Goal: Task Accomplishment & Management: Manage account settings

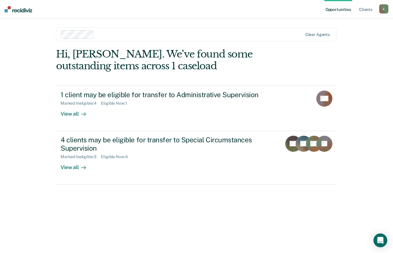
click at [378, 65] on div "Opportunities Client s [EMAIL_ADDRESS][DOMAIN_NAME] k Profile How it works Log …" at bounding box center [196, 126] width 393 height 253
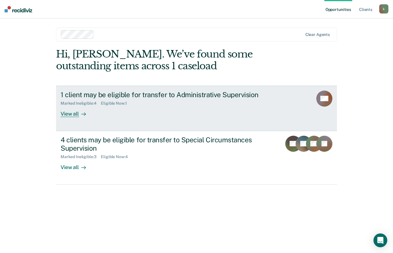
click at [76, 116] on div "View all" at bounding box center [77, 111] width 32 height 11
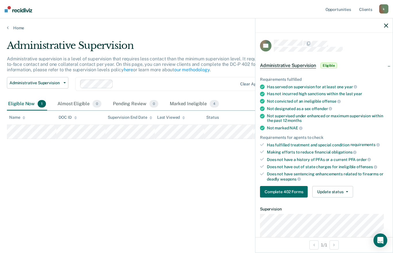
click at [392, 28] on div at bounding box center [324, 25] width 137 height 14
click at [387, 26] on icon "button" at bounding box center [387, 26] width 4 height 4
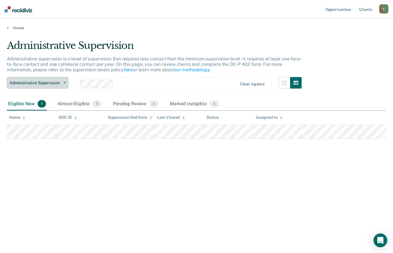
click at [59, 83] on span "Administrative Supervision" at bounding box center [35, 83] width 52 height 5
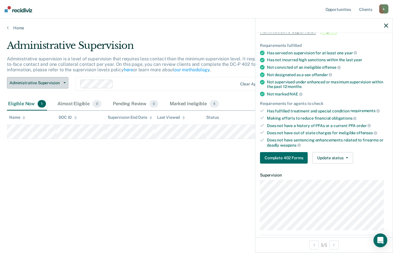
scroll to position [36, 0]
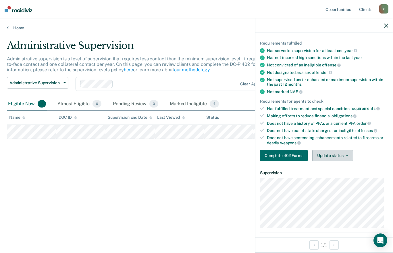
click at [347, 155] on icon "button" at bounding box center [347, 155] width 2 height 1
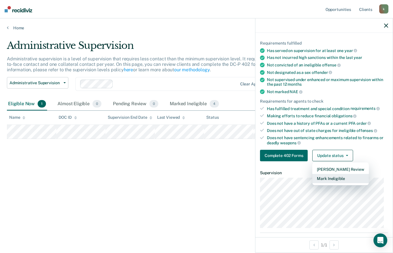
click at [347, 178] on button "Mark Ineligible" at bounding box center [341, 178] width 56 height 9
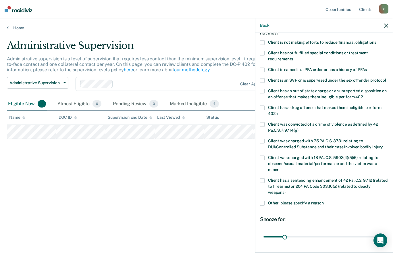
click at [263, 144] on span at bounding box center [262, 141] width 5 height 5
click at [383, 145] on input "Client was charged with 75 PA C.S. 3731 relating to DUI/Controlled Substance an…" at bounding box center [383, 145] width 0 height 0
click at [261, 144] on span at bounding box center [262, 141] width 5 height 5
click at [383, 145] on input "Client was charged with 75 PA C.S. 3731 relating to DUI/Controlled Substance an…" at bounding box center [383, 145] width 0 height 0
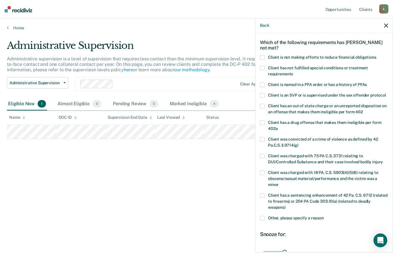
scroll to position [21, 0]
click at [263, 66] on span at bounding box center [262, 68] width 5 height 5
click at [293, 72] on input "Client has not fulfilled special conditions or treatment requirements" at bounding box center [293, 72] width 0 height 0
click at [263, 56] on span at bounding box center [262, 58] width 5 height 5
click at [377, 56] on input "Client is not making efforts to reduce financial obligations" at bounding box center [377, 56] width 0 height 0
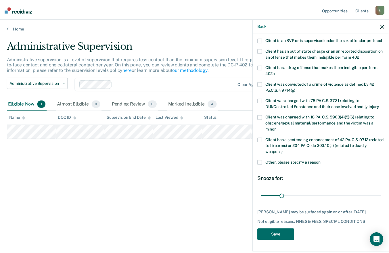
scroll to position [82, 0]
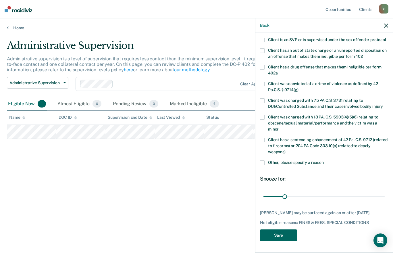
click at [286, 233] on button "Save" at bounding box center [278, 236] width 37 height 12
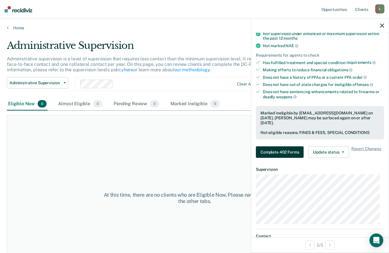
click at [290, 149] on button "Complete 402 Forms" at bounding box center [280, 152] width 48 height 12
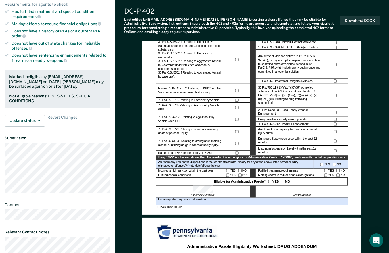
scroll to position [149, 0]
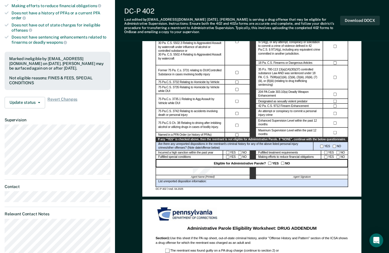
click at [285, 171] on div at bounding box center [302, 172] width 92 height 8
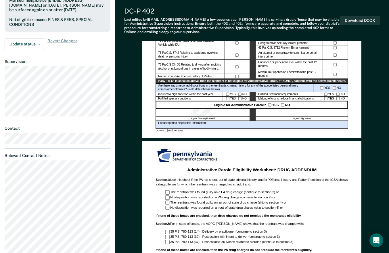
scroll to position [242, 0]
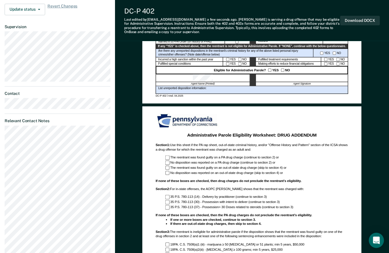
click at [379, 238] on icon "Open Intercom Messenger" at bounding box center [376, 240] width 7 height 7
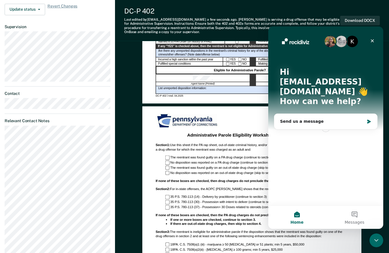
scroll to position [0, 0]
click at [373, 41] on icon "Close" at bounding box center [372, 40] width 3 height 3
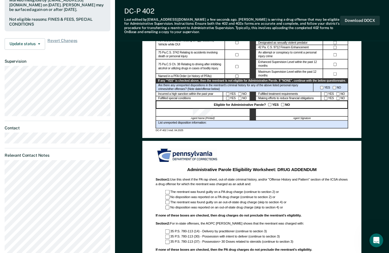
scroll to position [204, 0]
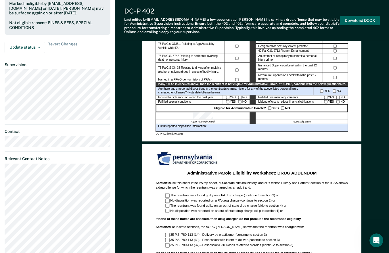
click at [364, 23] on button "Download DOCX" at bounding box center [360, 20] width 40 height 9
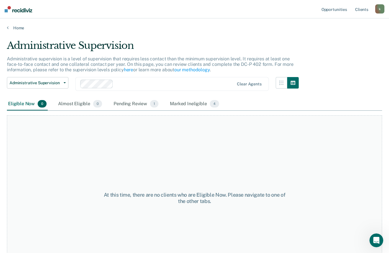
click at [13, 9] on img at bounding box center [19, 9] width 28 height 6
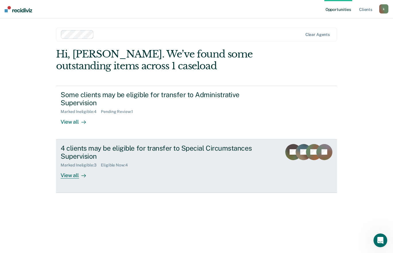
click at [64, 174] on div "View all" at bounding box center [77, 173] width 32 height 11
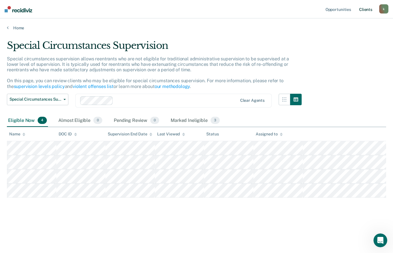
click at [368, 12] on link "Client s" at bounding box center [366, 9] width 16 height 18
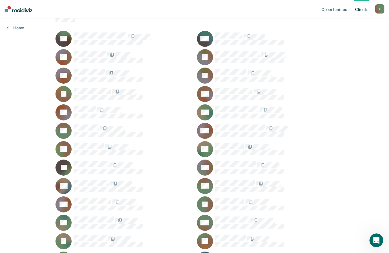
scroll to position [55, 0]
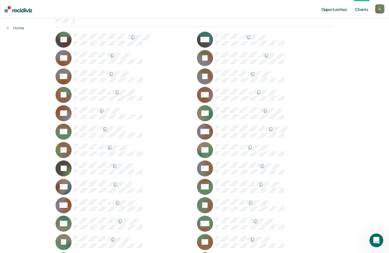
click at [337, 10] on link "Opportunities" at bounding box center [334, 9] width 28 height 18
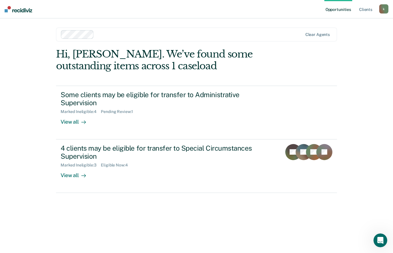
click at [49, 103] on div "Opportunities Client s [EMAIL_ADDRESS][DOMAIN_NAME] k Profile How it works Log …" at bounding box center [196, 126] width 393 height 253
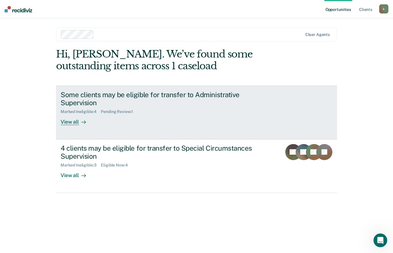
click at [124, 113] on div "Pending Review : 1" at bounding box center [119, 111] width 37 height 5
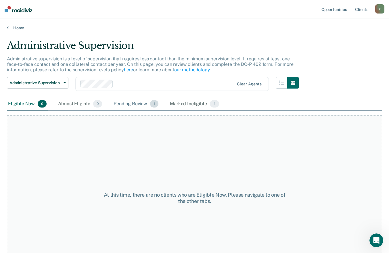
click at [140, 105] on div "Pending Review 1" at bounding box center [135, 104] width 47 height 13
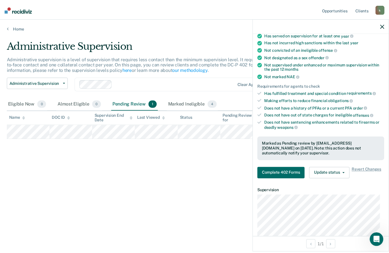
scroll to position [55, 0]
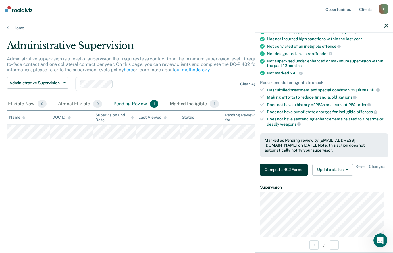
click at [294, 171] on button "Complete 402 Forms" at bounding box center [284, 170] width 48 height 12
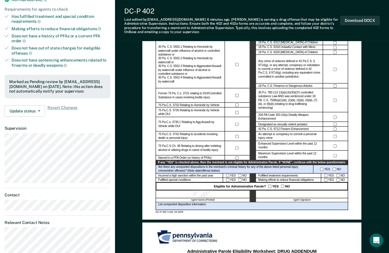
scroll to position [127, 0]
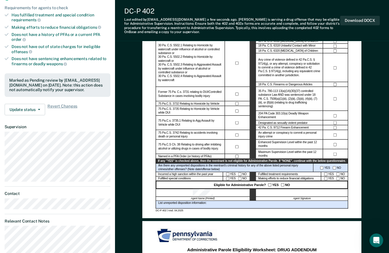
click at [288, 193] on div at bounding box center [302, 193] width 92 height 8
click at [282, 196] on div at bounding box center [302, 193] width 92 height 8
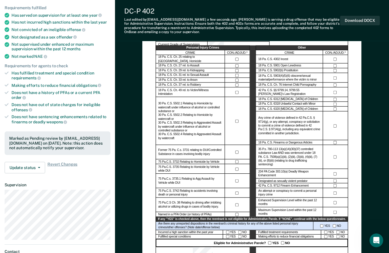
scroll to position [0, 0]
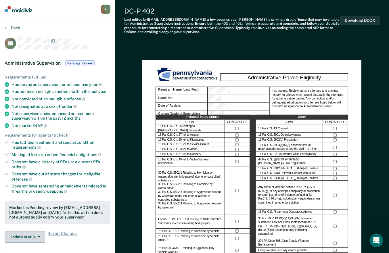
click at [38, 236] on icon "button" at bounding box center [39, 236] width 2 height 1
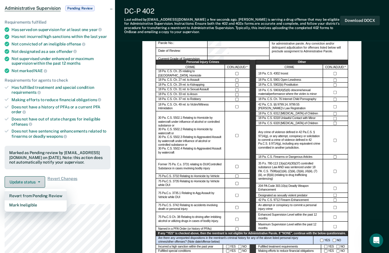
scroll to position [55, 0]
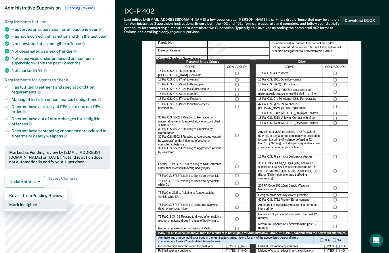
click at [20, 205] on button "Mark Ineligible" at bounding box center [36, 204] width 62 height 9
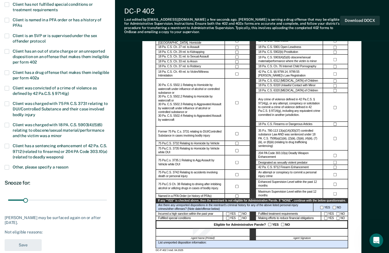
scroll to position [87, 0]
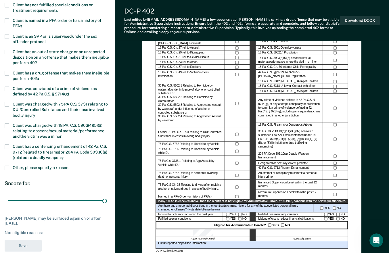
type input "180"
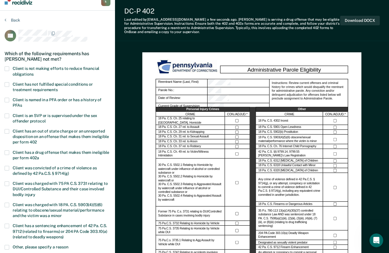
scroll to position [7, 0]
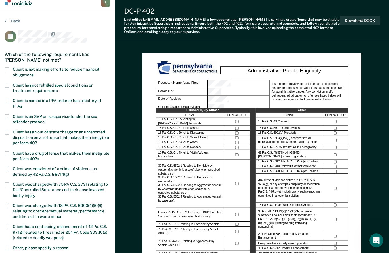
click at [11, 70] on label "Client is not making efforts to reduce financial obligations" at bounding box center [58, 72] width 106 height 11
click at [33, 73] on input "Client is not making efforts to reduce financial obligations" at bounding box center [33, 73] width 0 height 0
click at [7, 85] on span at bounding box center [7, 85] width 5 height 5
click at [58, 89] on input "Client has not fulfilled special conditions or treatment requirements" at bounding box center [58, 89] width 0 height 0
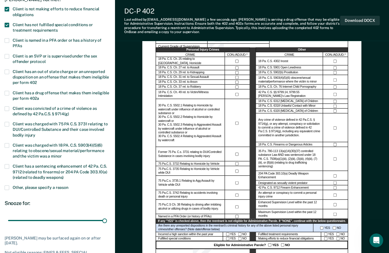
scroll to position [63, 0]
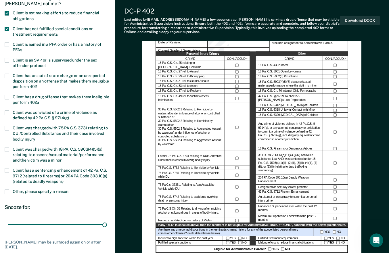
click at [363, 19] on button "Download DOCX" at bounding box center [360, 20] width 40 height 9
click at [383, 10] on div "DC-P 402 Last edited by [PERSON_NAME][EMAIL_ADDRESS][DOMAIN_NAME] a few seconds…" at bounding box center [252, 20] width 274 height 41
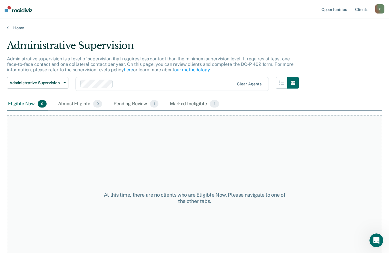
click at [14, 9] on img at bounding box center [19, 9] width 28 height 6
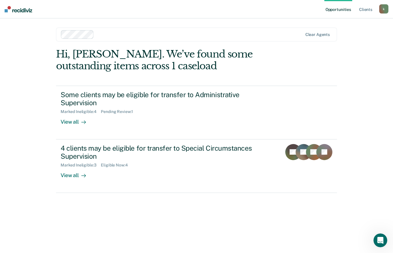
click at [212, 158] on div "4 clients may be eligible for transfer to Special Circumstances Supervision" at bounding box center [162, 152] width 202 height 17
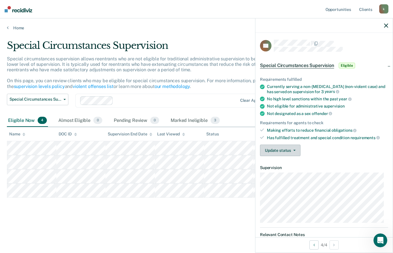
click at [294, 150] on icon "button" at bounding box center [295, 150] width 2 height 1
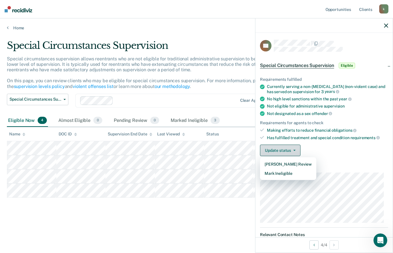
click at [294, 175] on button "Mark Ineligible" at bounding box center [288, 173] width 56 height 9
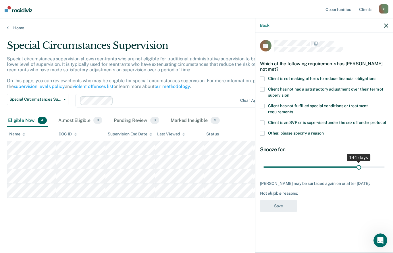
type input "180"
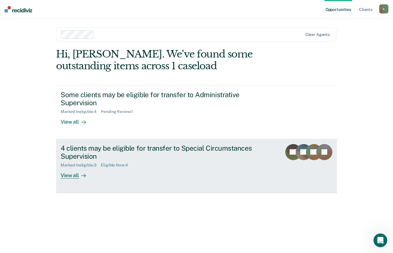
click at [393, 165] on div "Opportunities Client s [EMAIL_ADDRESS][DOMAIN_NAME] k Profile How it works Log …" at bounding box center [196, 126] width 393 height 253
click at [228, 154] on div "4 clients may be eligible for transfer to Special Circumstances Supervision" at bounding box center [162, 152] width 202 height 17
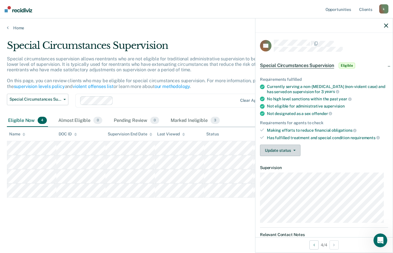
click at [296, 150] on button "Update status" at bounding box center [280, 151] width 41 height 12
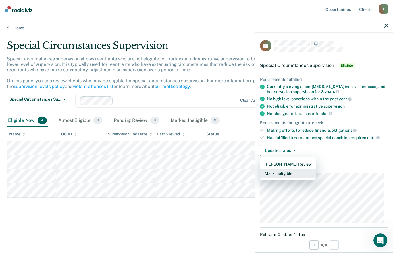
click at [289, 173] on button "Mark Ineligible" at bounding box center [288, 173] width 56 height 9
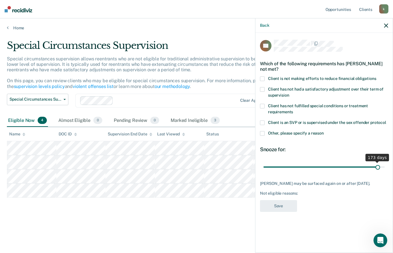
type input "176"
click at [263, 78] on span at bounding box center [262, 79] width 5 height 5
click at [377, 77] on input "Client is not making efforts to reduce financial obligations" at bounding box center [377, 77] width 0 height 0
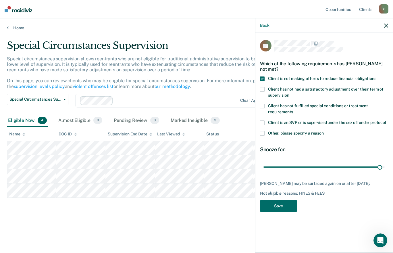
click at [264, 90] on span at bounding box center [262, 89] width 5 height 5
click at [289, 93] on input "Client has not had a satisfactory adjustment over their term of supervision" at bounding box center [289, 93] width 0 height 0
click at [264, 132] on span at bounding box center [262, 133] width 5 height 5
click at [324, 131] on input "Other, please specify a reason" at bounding box center [324, 131] width 0 height 0
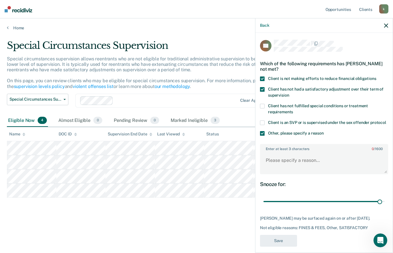
click at [265, 137] on label "Other, please specify a reason" at bounding box center [324, 134] width 128 height 6
click at [324, 131] on input "Other, please specify a reason" at bounding box center [324, 131] width 0 height 0
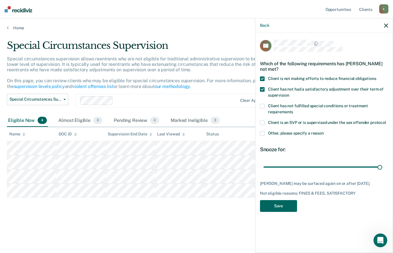
click at [291, 206] on button "Save" at bounding box center [278, 206] width 37 height 12
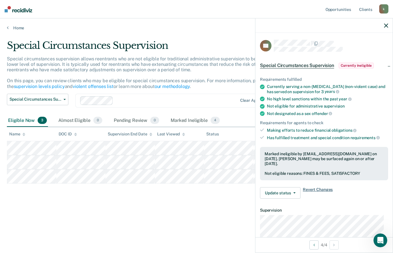
click at [324, 188] on span "Revert Changes" at bounding box center [318, 193] width 30 height 12
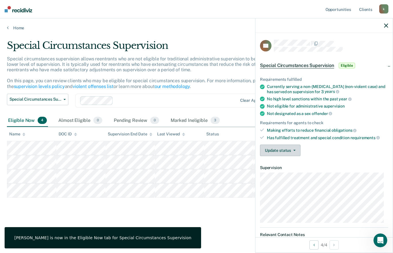
click at [293, 148] on button "Update status" at bounding box center [280, 151] width 41 height 12
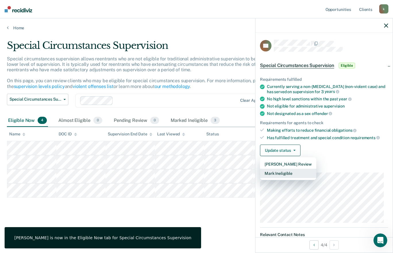
click at [301, 172] on button "Mark Ineligible" at bounding box center [288, 173] width 56 height 9
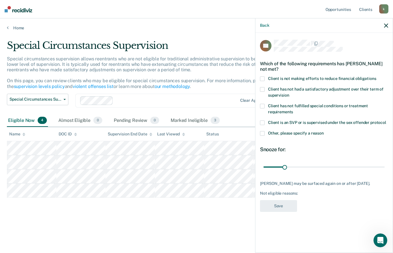
click at [263, 77] on span at bounding box center [262, 79] width 5 height 5
click at [377, 77] on input "Client is not making efforts to reduce financial obligations" at bounding box center [377, 77] width 0 height 0
click at [265, 89] on label "Client has not had a satisfactory adjustment over their term of supervision" at bounding box center [324, 93] width 128 height 12
click at [289, 93] on input "Client has not had a satisfactory adjustment over their term of supervision" at bounding box center [289, 93] width 0 height 0
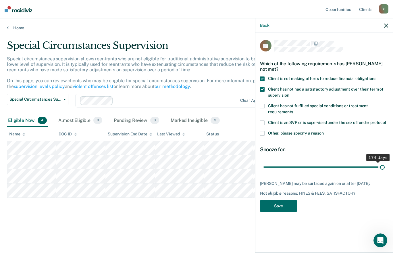
type input "180"
click at [367, 43] on div at bounding box center [331, 43] width 114 height 7
click at [286, 203] on button "Save" at bounding box center [278, 206] width 37 height 12
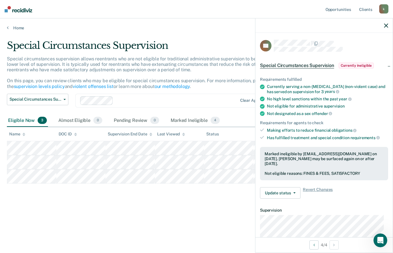
click at [324, 63] on span "Special Circumstances Supervision" at bounding box center [297, 66] width 74 height 6
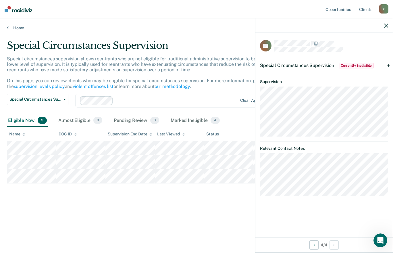
click at [331, 63] on span "Special Circumstances Supervision" at bounding box center [297, 65] width 74 height 5
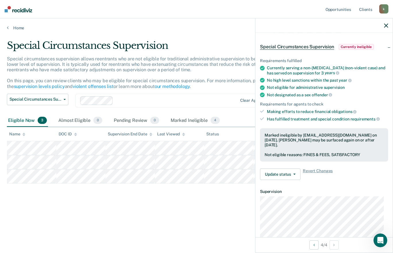
scroll to position [46, 0]
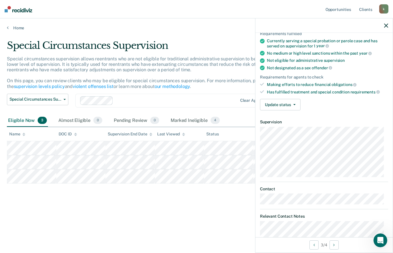
click at [298, 103] on button "Update status" at bounding box center [280, 105] width 41 height 12
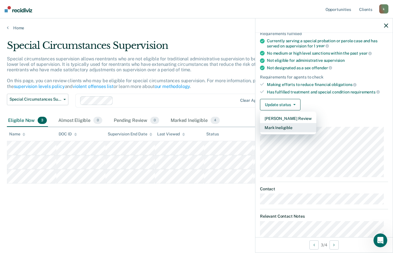
click at [296, 127] on button "Mark Ineligible" at bounding box center [288, 127] width 56 height 9
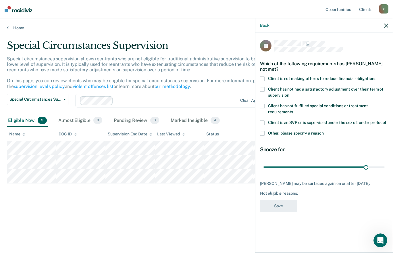
type input "180"
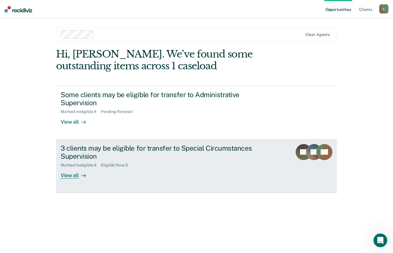
click at [58, 151] on link "3 clients may be eligible for transfer to Special Circumstances Supervision Mar…" at bounding box center [196, 167] width 281 height 54
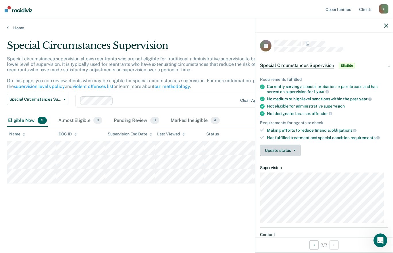
click at [296, 152] on button "Update status" at bounding box center [280, 151] width 41 height 12
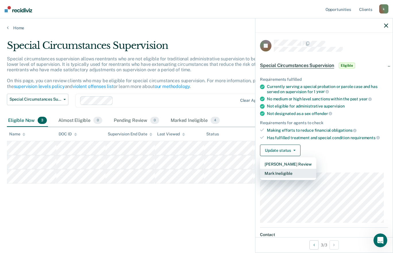
click at [296, 175] on button "Mark Ineligible" at bounding box center [288, 173] width 56 height 9
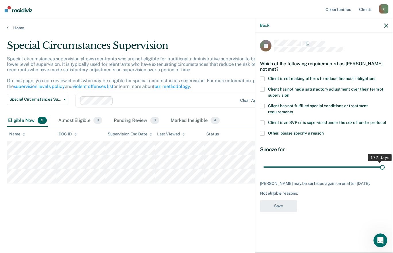
type input "180"
click at [265, 79] on label "Client is not making efforts to reduce financial obligations" at bounding box center [324, 80] width 128 height 6
click at [377, 77] on input "Client is not making efforts to reduce financial obligations" at bounding box center [377, 77] width 0 height 0
click at [263, 89] on span at bounding box center [262, 89] width 5 height 5
click at [289, 93] on input "Client has not had a satisfactory adjustment over their term of supervision" at bounding box center [289, 93] width 0 height 0
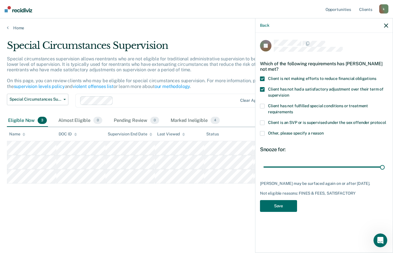
click at [265, 132] on label "Other, please specify a reason" at bounding box center [324, 134] width 128 height 6
click at [324, 131] on input "Other, please specify a reason" at bounding box center [324, 131] width 0 height 0
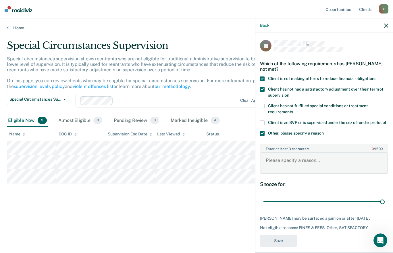
click at [305, 159] on textarea "Enter at least 3 characters 0 / 1600" at bounding box center [324, 162] width 127 height 21
type textarea "has failed to complete Mental health treatment."
click at [293, 247] on button "Save" at bounding box center [278, 241] width 37 height 12
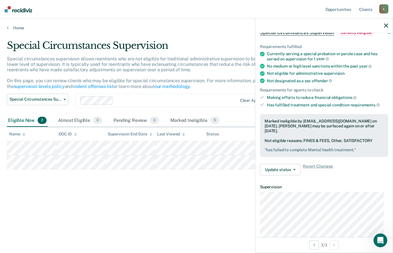
scroll to position [29, 0]
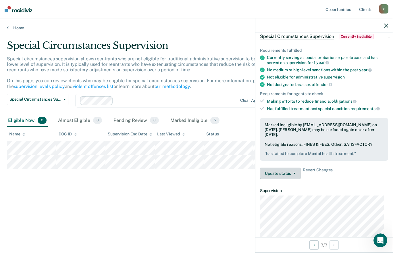
click at [297, 168] on button "Update status" at bounding box center [280, 174] width 41 height 12
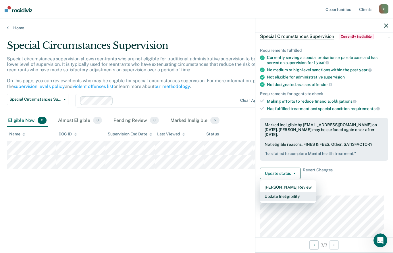
click at [302, 192] on button "Update Ineligibility" at bounding box center [288, 196] width 56 height 9
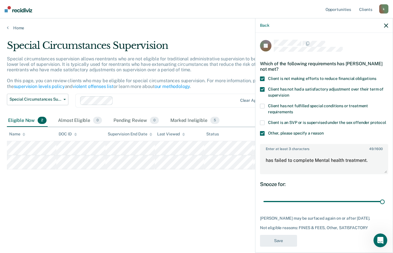
scroll to position [11, 0]
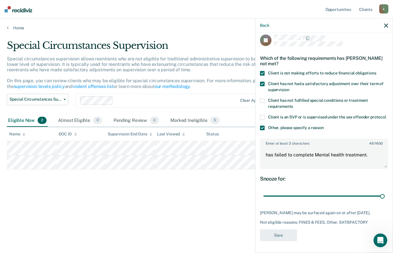
click at [393, 144] on div "Back JR Which of the following requirements has [PERSON_NAME] not met? Client i…" at bounding box center [324, 135] width 138 height 235
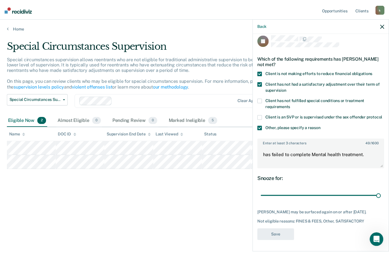
scroll to position [0, 0]
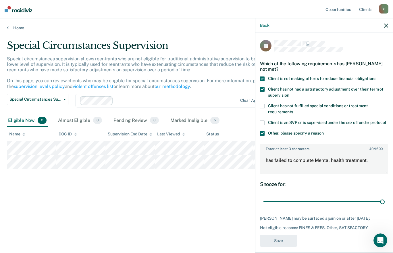
click at [260, 139] on div "JR Which of the following requirements has [PERSON_NAME] not met? Client is not…" at bounding box center [324, 142] width 137 height 219
click at [263, 137] on label "Other, please specify a reason" at bounding box center [324, 134] width 128 height 6
click at [324, 131] on input "Other, please specify a reason" at bounding box center [324, 131] width 0 height 0
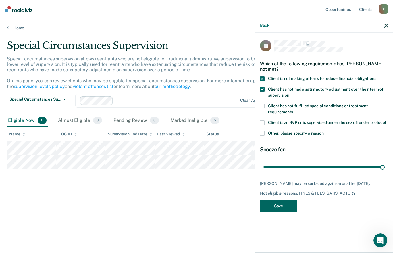
click at [291, 206] on button "Save" at bounding box center [278, 206] width 37 height 12
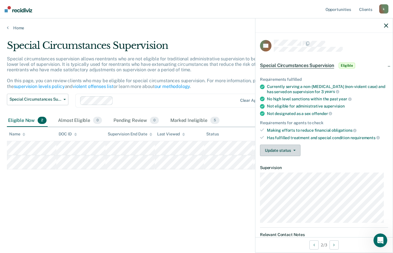
click at [296, 148] on button "Update status" at bounding box center [280, 151] width 41 height 12
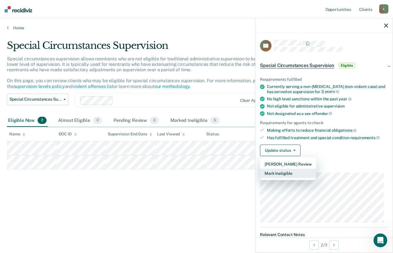
click at [294, 173] on button "Mark Ineligible" at bounding box center [288, 173] width 56 height 9
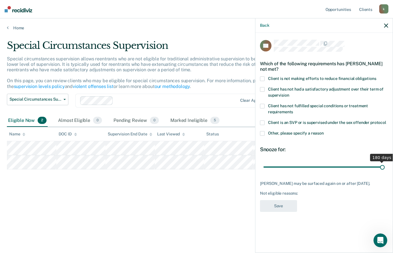
type input "180"
click at [265, 78] on label "Client is not making efforts to reduce financial obligations" at bounding box center [324, 80] width 128 height 6
click at [377, 77] on input "Client is not making efforts to reduce financial obligations" at bounding box center [377, 77] width 0 height 0
click at [262, 80] on span at bounding box center [262, 79] width 5 height 5
click at [377, 77] on input "Client is not making efforts to reduce financial obligations" at bounding box center [377, 77] width 0 height 0
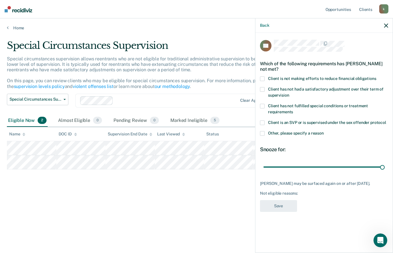
click at [262, 93] on label "Client has not had a satisfactory adjustment over their term of supervision" at bounding box center [324, 93] width 128 height 12
click at [289, 93] on input "Client has not had a satisfactory adjustment over their term of supervision" at bounding box center [289, 93] width 0 height 0
click at [288, 205] on button "Save" at bounding box center [278, 206] width 37 height 12
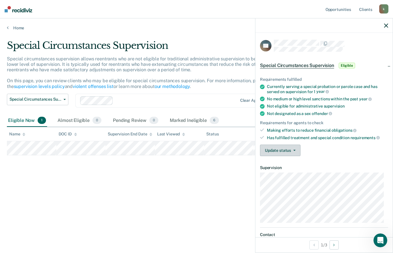
click at [299, 152] on button "Update status" at bounding box center [280, 151] width 41 height 12
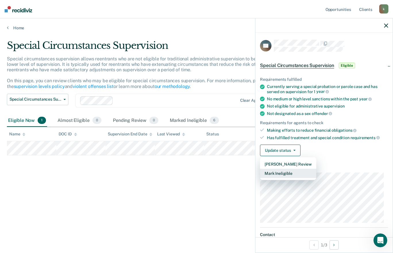
click at [297, 173] on button "Mark Ineligible" at bounding box center [288, 173] width 56 height 9
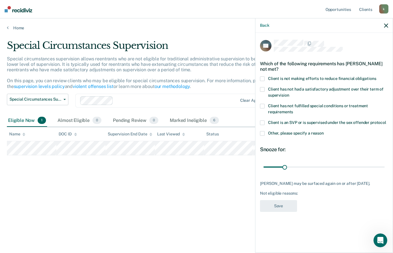
click at [260, 80] on div "JM Which of the following requirements has [PERSON_NAME] not met? Client is not…" at bounding box center [324, 142] width 137 height 219
click at [264, 77] on span at bounding box center [262, 79] width 5 height 5
click at [377, 77] on input "Client is not making efforts to reduce financial obligations" at bounding box center [377, 77] width 0 height 0
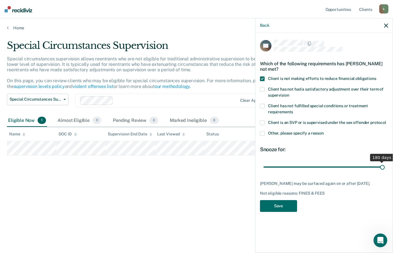
type input "180"
click at [287, 204] on button "Save" at bounding box center [278, 206] width 37 height 12
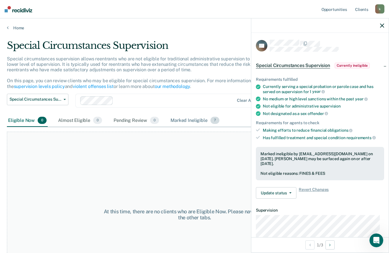
click at [196, 123] on div "Marked Ineligible 7" at bounding box center [194, 120] width 51 height 13
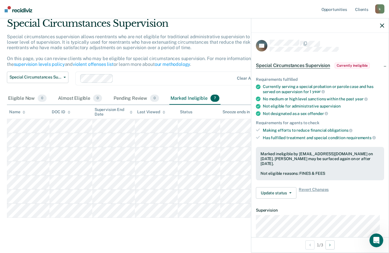
scroll to position [28, 0]
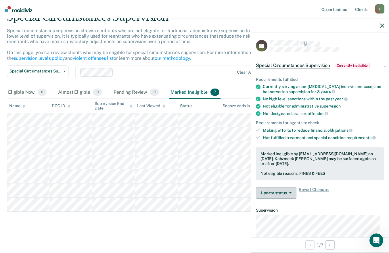
click at [294, 189] on button "Update status" at bounding box center [276, 193] width 41 height 12
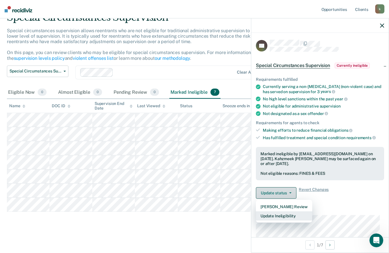
click at [300, 215] on button "Update Ineligibility" at bounding box center [284, 215] width 56 height 9
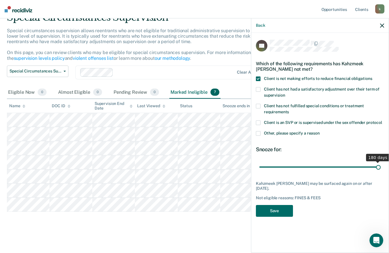
type input "180"
click at [284, 205] on button "Save" at bounding box center [274, 211] width 37 height 12
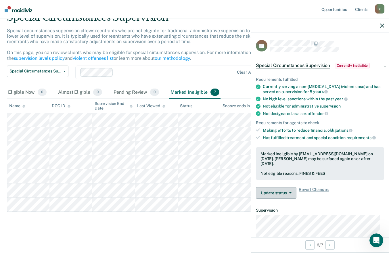
click at [293, 193] on button "Update status" at bounding box center [276, 193] width 41 height 12
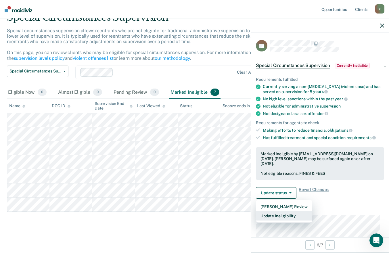
click at [290, 217] on button "Update Ineligibility" at bounding box center [284, 215] width 56 height 9
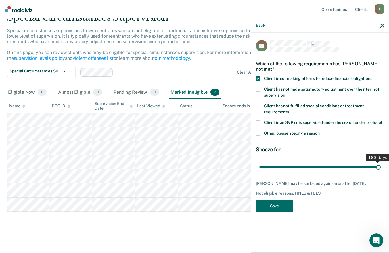
type input "180"
click at [281, 207] on button "Save" at bounding box center [274, 206] width 37 height 12
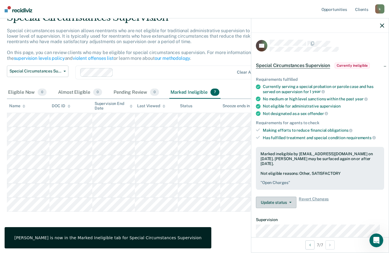
click at [290, 202] on icon "button" at bounding box center [290, 202] width 2 height 1
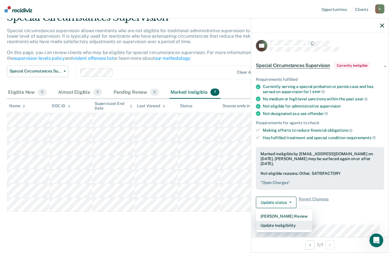
click at [285, 228] on button "Update Ineligibility" at bounding box center [284, 225] width 56 height 9
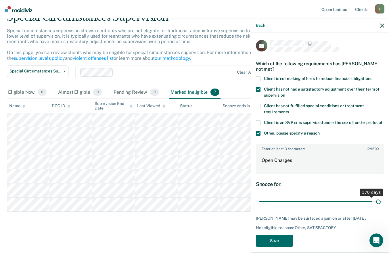
type input "180"
click at [286, 247] on button "Save" at bounding box center [274, 241] width 37 height 12
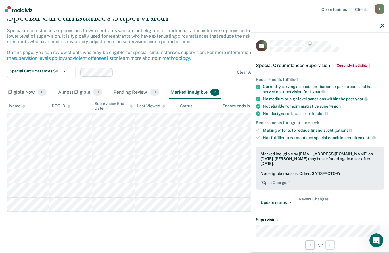
click at [381, 25] on icon "button" at bounding box center [382, 26] width 4 height 4
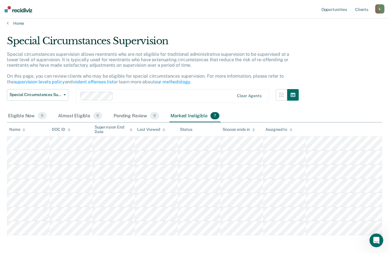
scroll to position [0, 0]
